Goal: Navigation & Orientation: Find specific page/section

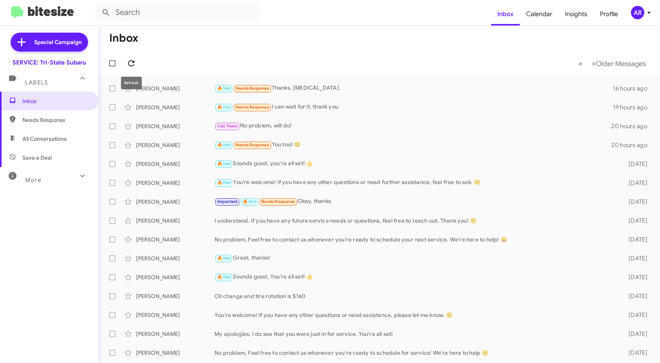
click at [131, 64] on icon at bounding box center [131, 63] width 9 height 9
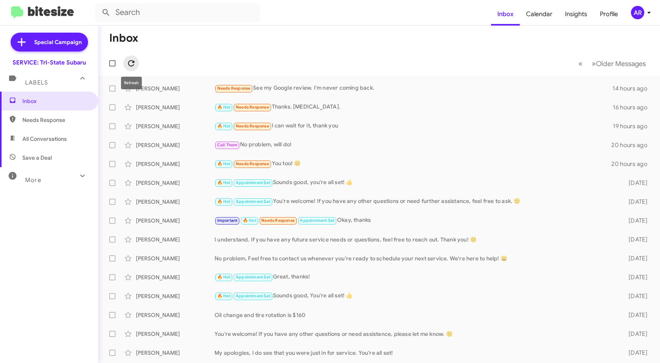
click at [133, 59] on icon at bounding box center [131, 63] width 9 height 9
click at [61, 120] on span "Needs Response" at bounding box center [55, 120] width 67 height 8
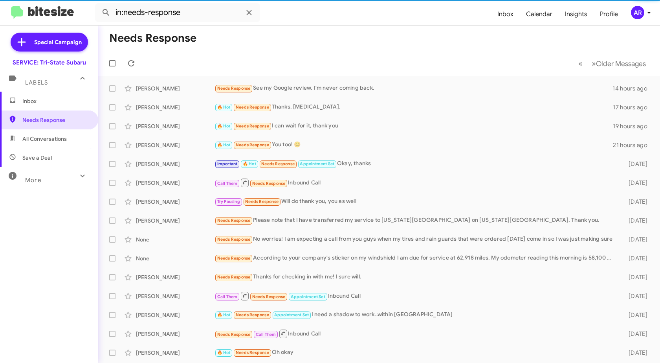
click at [52, 143] on span "All Conversations" at bounding box center [49, 138] width 98 height 19
type input "in:all-conversations"
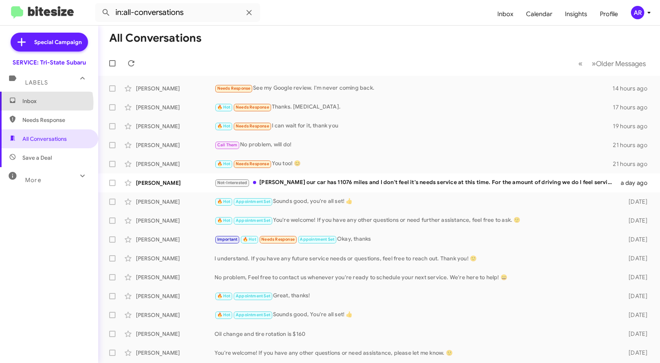
click at [45, 103] on span "Inbox" at bounding box center [55, 101] width 67 height 8
